Goal: Task Accomplishment & Management: Use online tool/utility

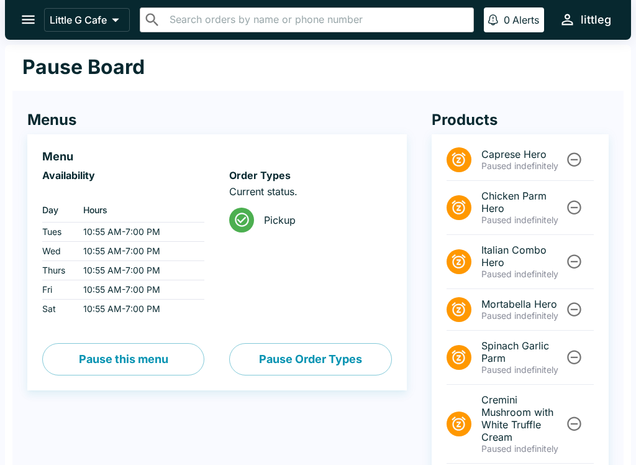
click at [35, 18] on icon "open drawer" at bounding box center [28, 19] width 17 height 17
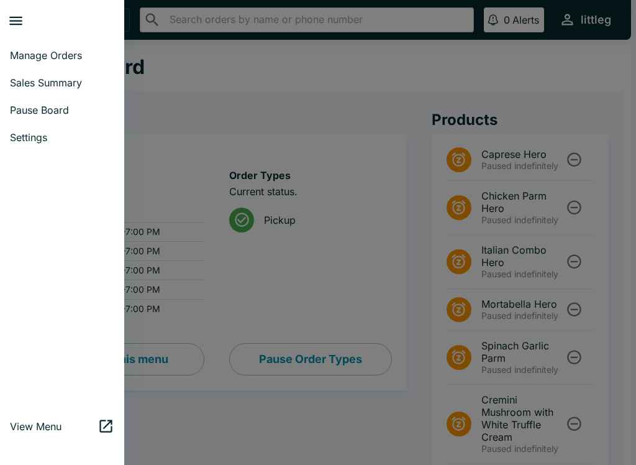
click at [57, 109] on span "Pause Board" at bounding box center [62, 110] width 104 height 12
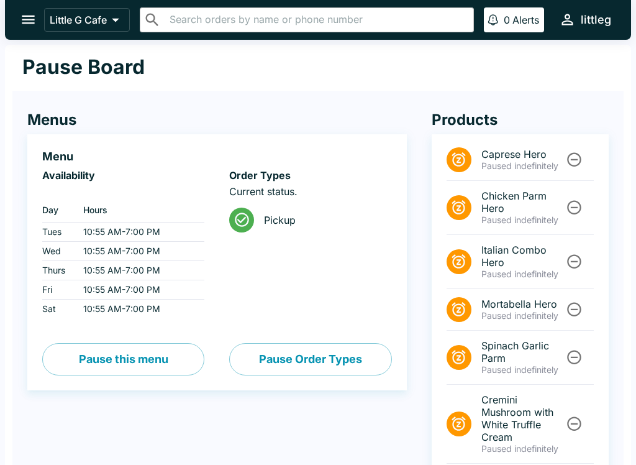
click at [30, 29] on button "open drawer" at bounding box center [28, 20] width 32 height 32
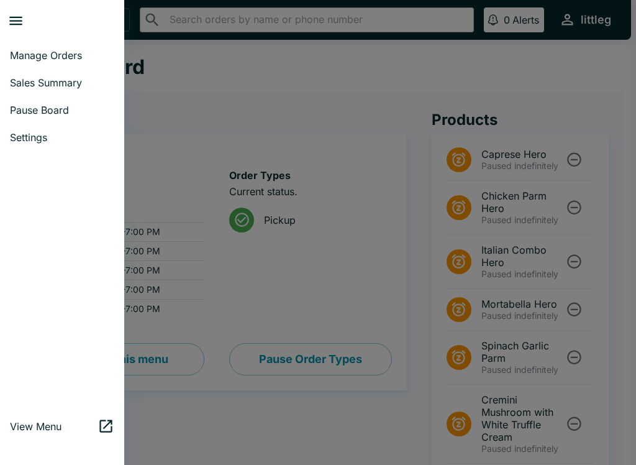
click at [48, 58] on span "Manage Orders" at bounding box center [62, 55] width 104 height 12
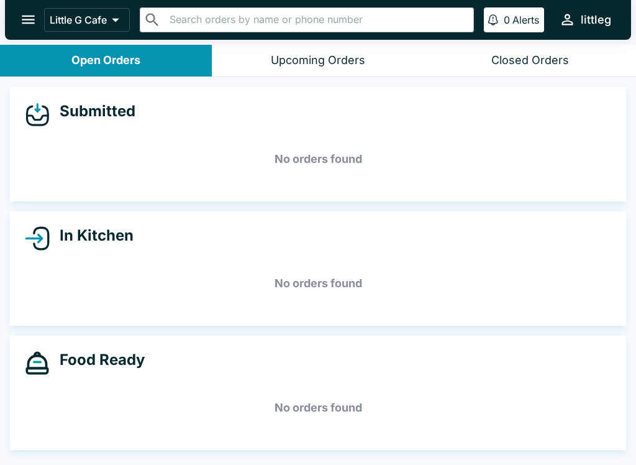
click at [30, 22] on icon "open drawer" at bounding box center [28, 19] width 17 height 17
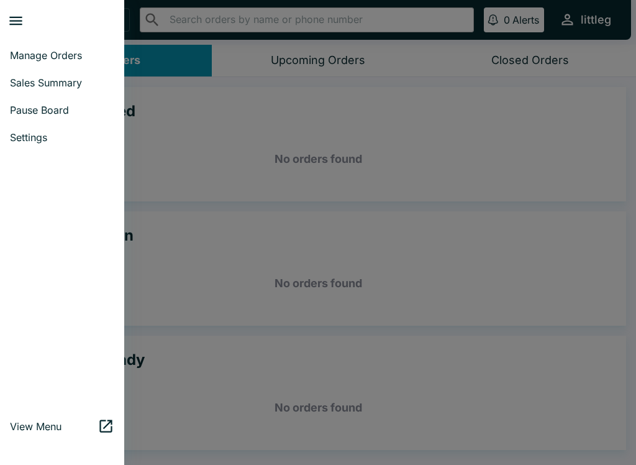
click at [61, 115] on span "Pause Board" at bounding box center [62, 110] width 104 height 12
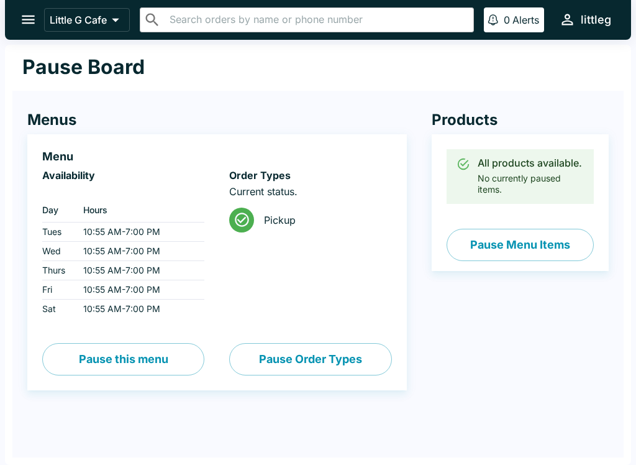
click at [502, 242] on button "Pause Menu Items" at bounding box center [520, 245] width 147 height 32
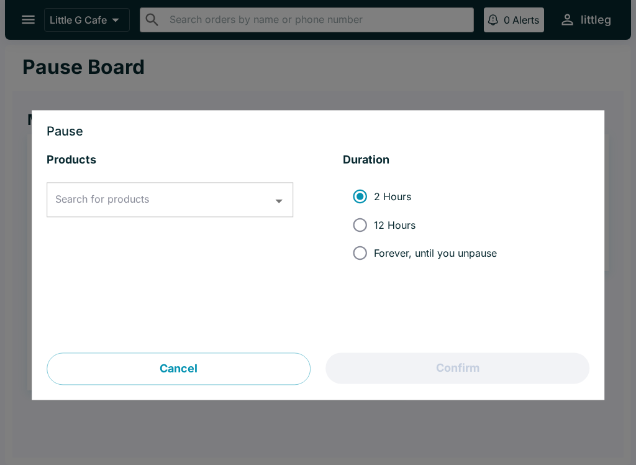
click at [367, 250] on input "Forever, until you unpause" at bounding box center [360, 253] width 28 height 28
radio input "true"
click at [275, 194] on icon "Open" at bounding box center [279, 201] width 17 height 17
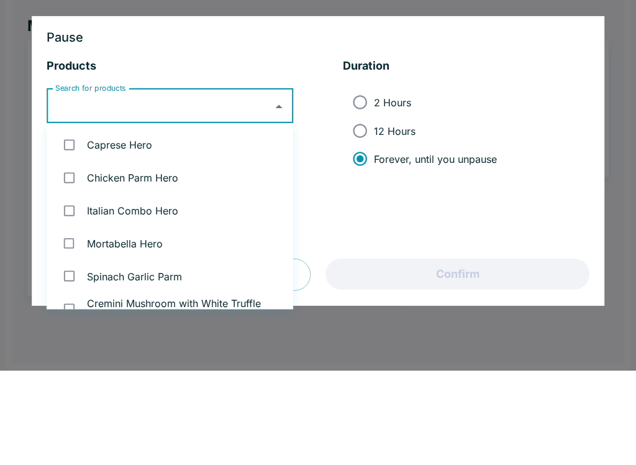
click at [137, 222] on li "Caprese Hero" at bounding box center [170, 238] width 247 height 33
checkbox input "true"
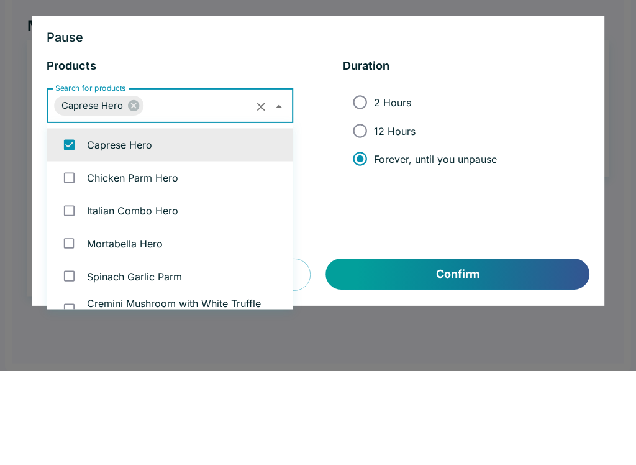
click at [160, 255] on li "Chicken Parm Hero" at bounding box center [170, 271] width 247 height 33
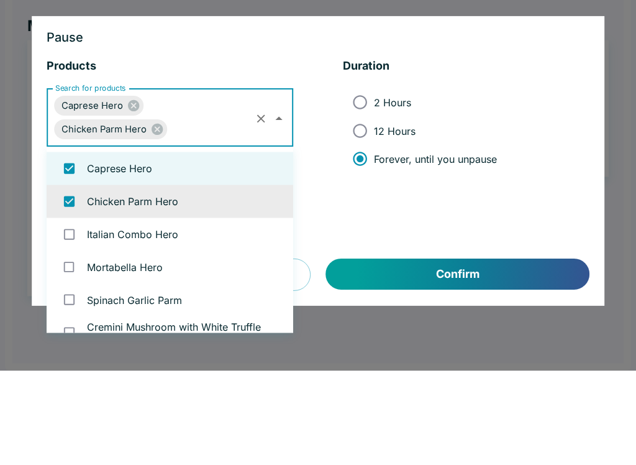
checkbox input "true"
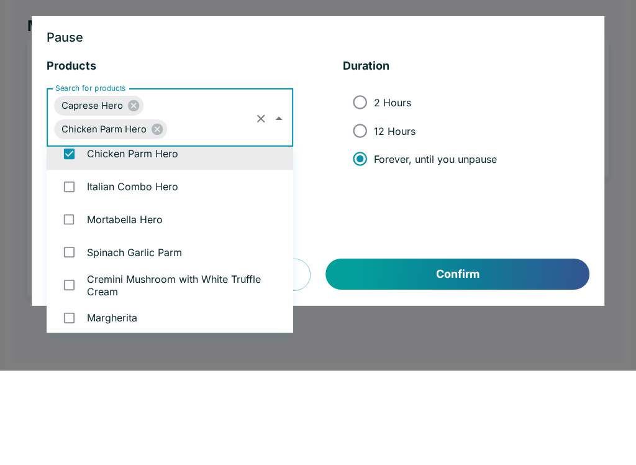
scroll to position [48, 0]
click at [161, 263] on li "Italian Combo Hero" at bounding box center [170, 279] width 247 height 33
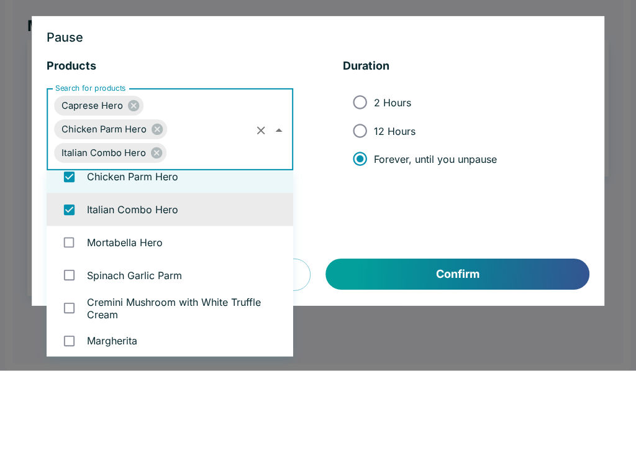
checkbox input "true"
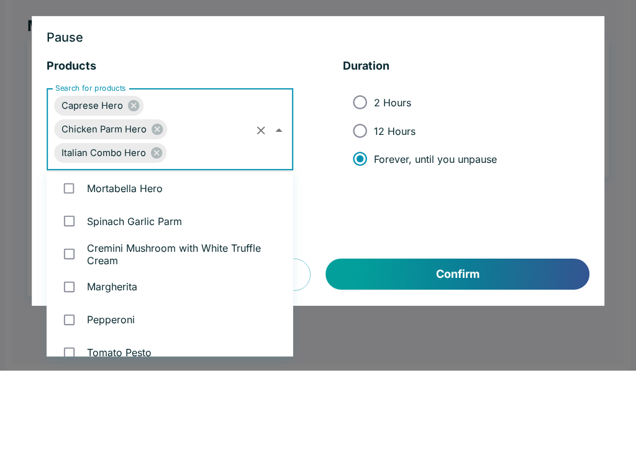
scroll to position [103, 0]
click at [152, 266] on li "Mortabella Hero" at bounding box center [170, 282] width 247 height 33
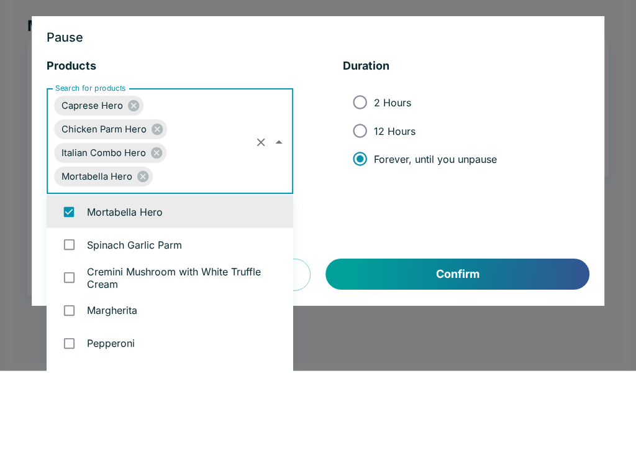
checkbox input "true"
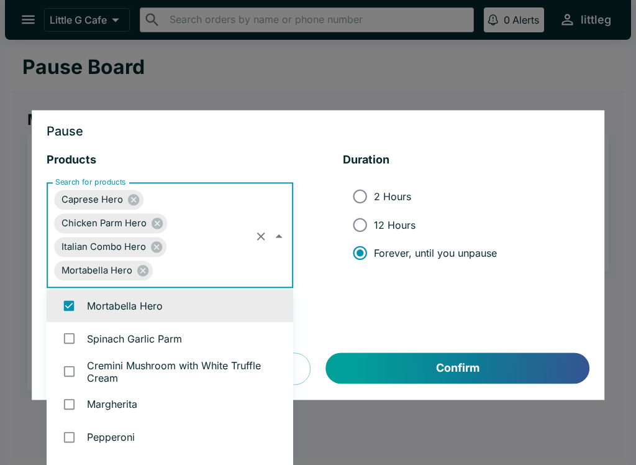
click at [500, 368] on button "Confirm" at bounding box center [457, 368] width 263 height 31
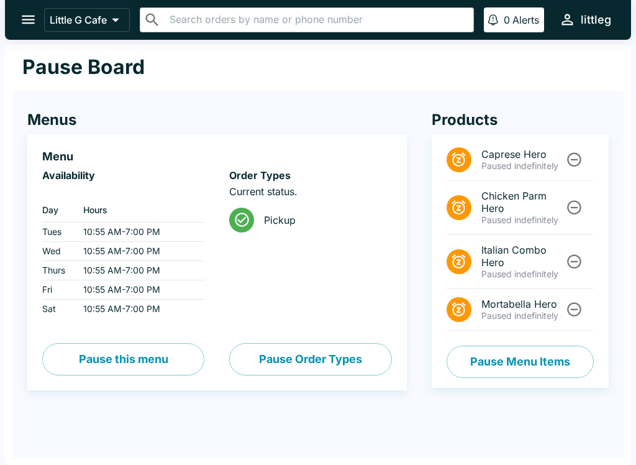
click at [578, 212] on icon "Unpause" at bounding box center [574, 207] width 17 height 17
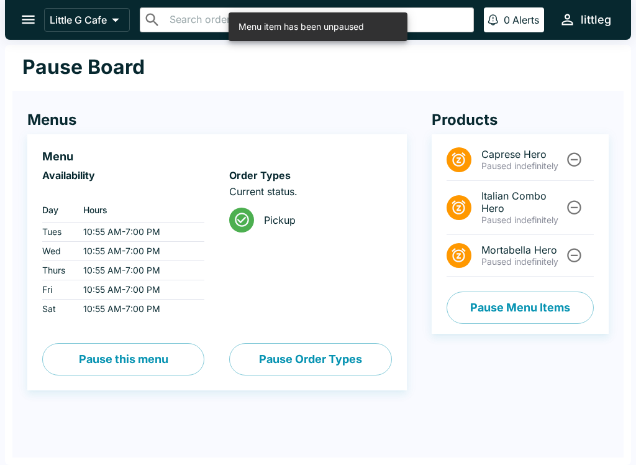
click at [567, 212] on icon "Unpause" at bounding box center [574, 207] width 17 height 17
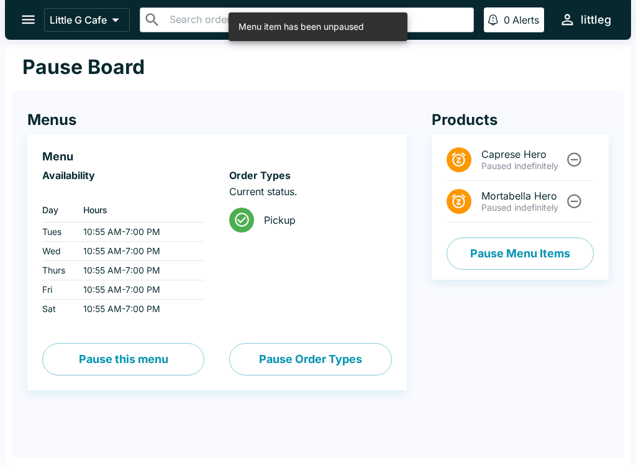
click at [575, 205] on icon "Unpause" at bounding box center [574, 201] width 17 height 17
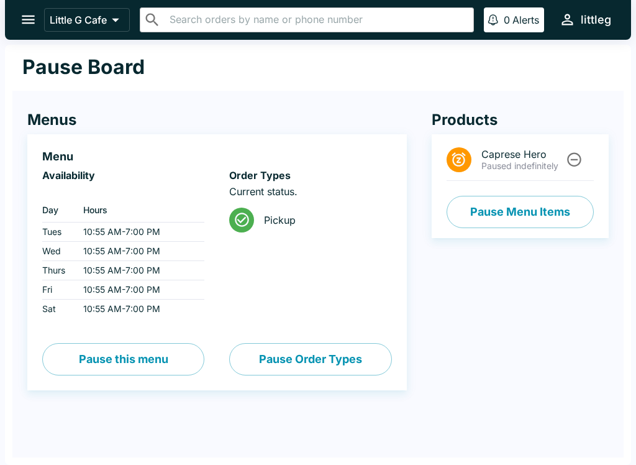
click at [577, 160] on icon "Unpause" at bounding box center [574, 160] width 14 height 14
